Goal: Task Accomplishment & Management: Use online tool/utility

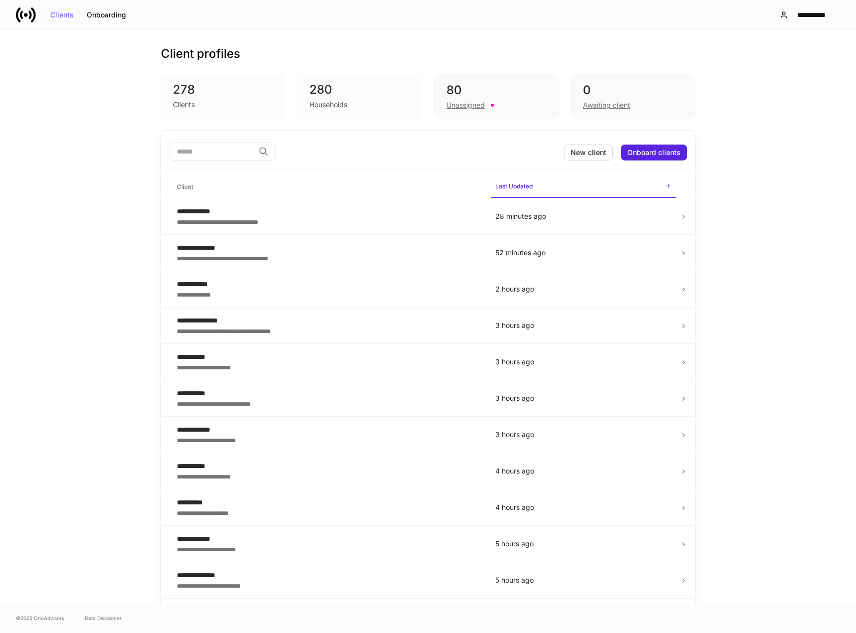
click at [60, 15] on div "Clients" at bounding box center [61, 14] width 23 height 7
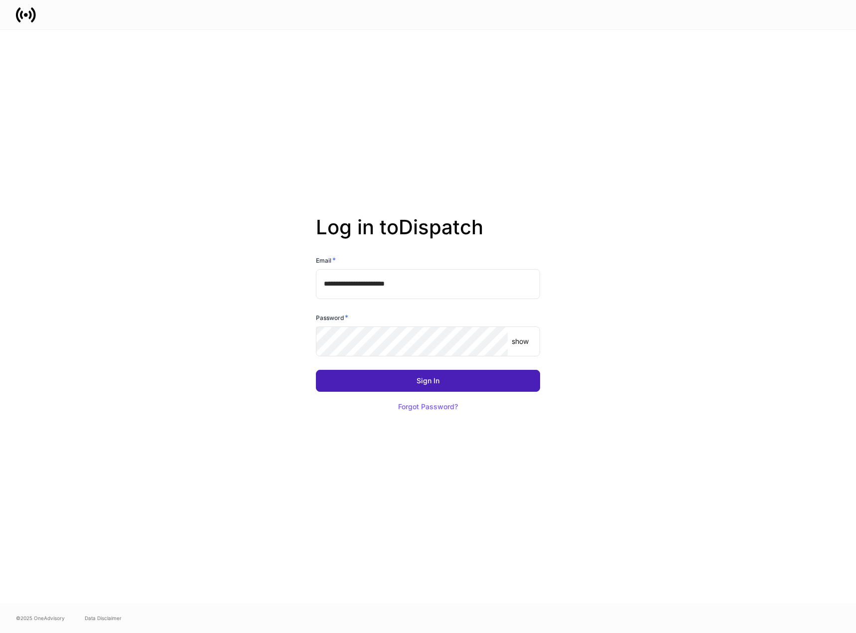
click at [455, 384] on button "Sign In" at bounding box center [428, 381] width 224 height 22
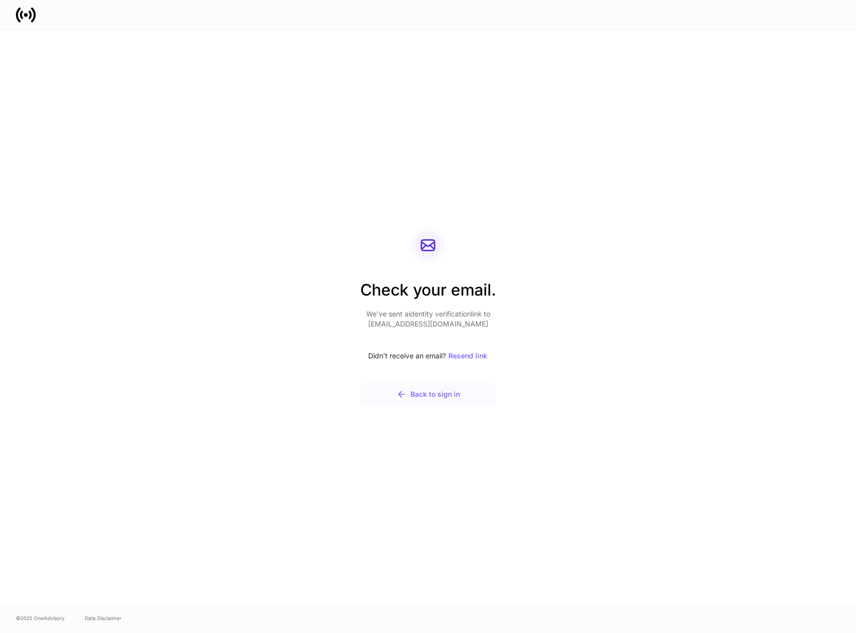
click at [445, 393] on div "Back to sign in" at bounding box center [427, 394] width 63 height 10
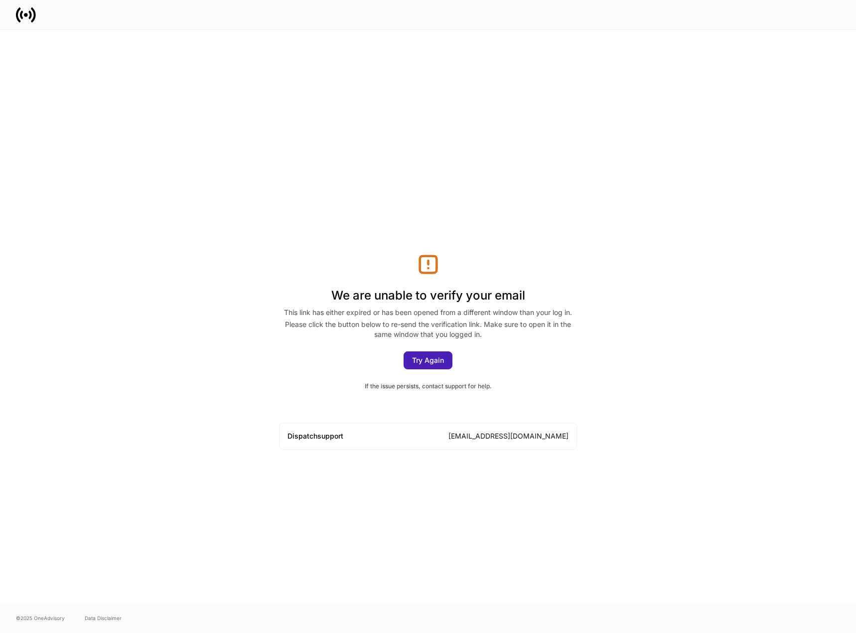
click at [427, 361] on div "Try Again" at bounding box center [428, 360] width 32 height 7
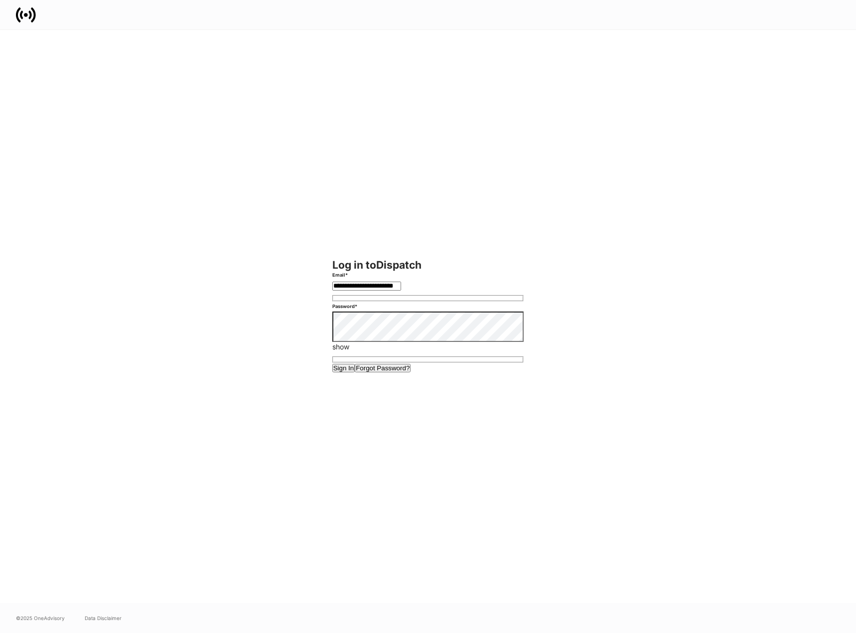
click at [355, 372] on button "Sign In" at bounding box center [343, 368] width 23 height 8
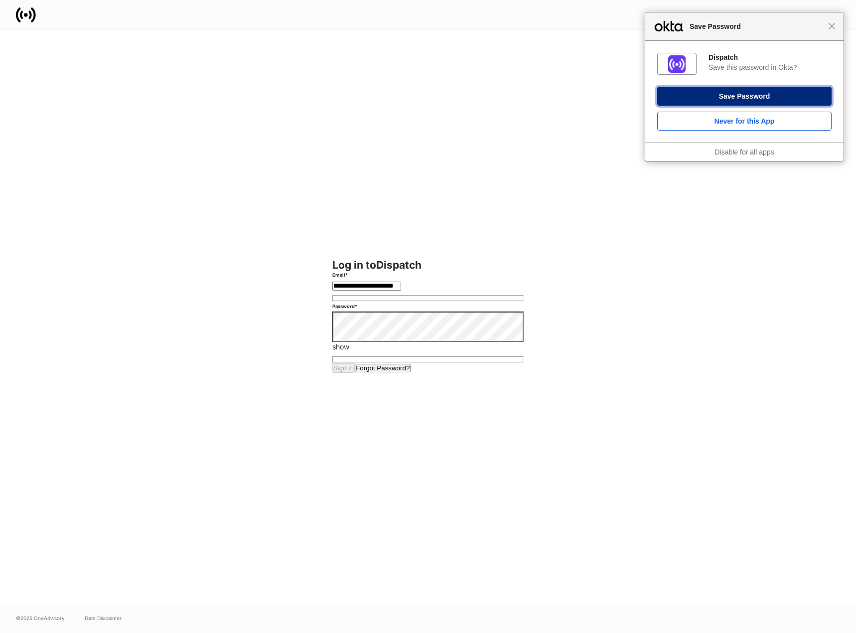
click at [764, 100] on button "Save Password" at bounding box center [744, 96] width 174 height 19
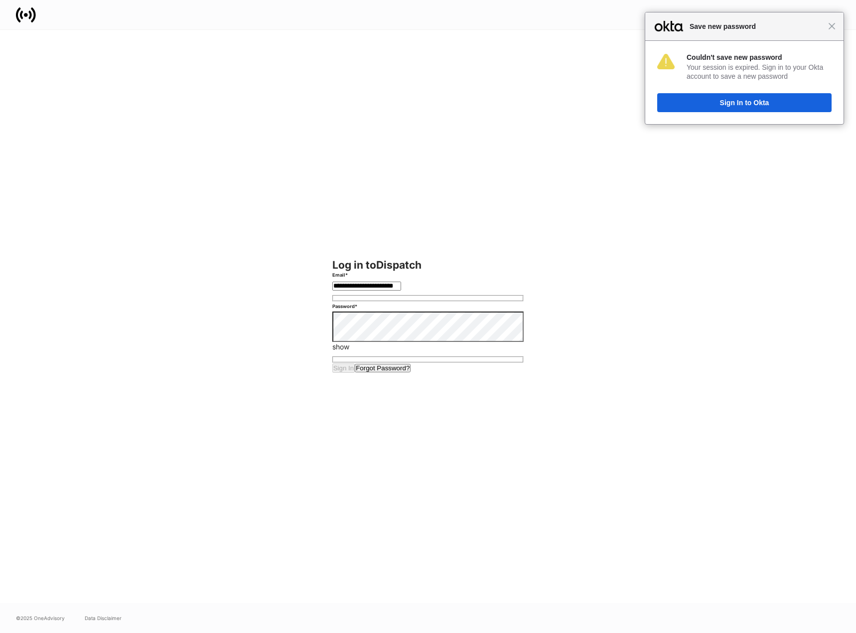
click at [834, 31] on div "Close Save new password" at bounding box center [744, 26] width 198 height 28
